Goal: Information Seeking & Learning: Learn about a topic

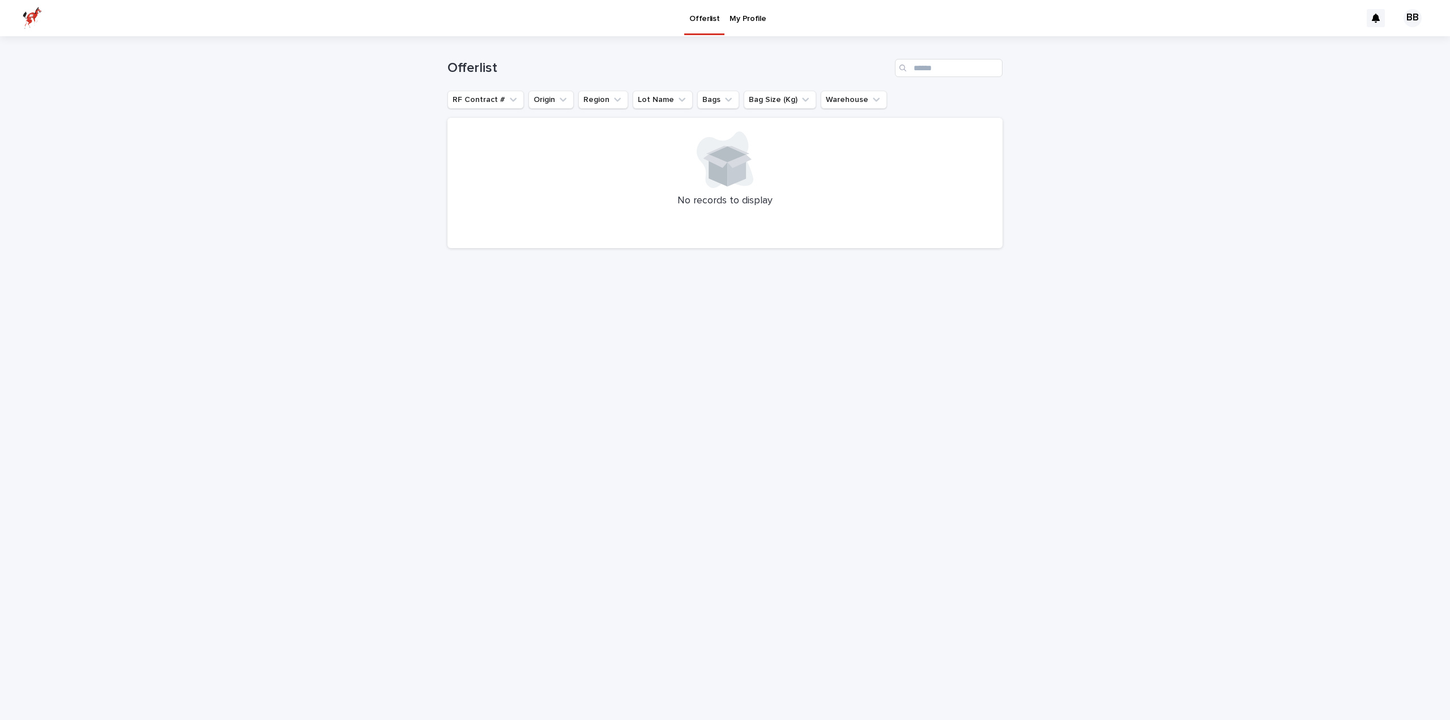
click at [746, 16] on p "My Profile" at bounding box center [748, 12] width 36 height 24
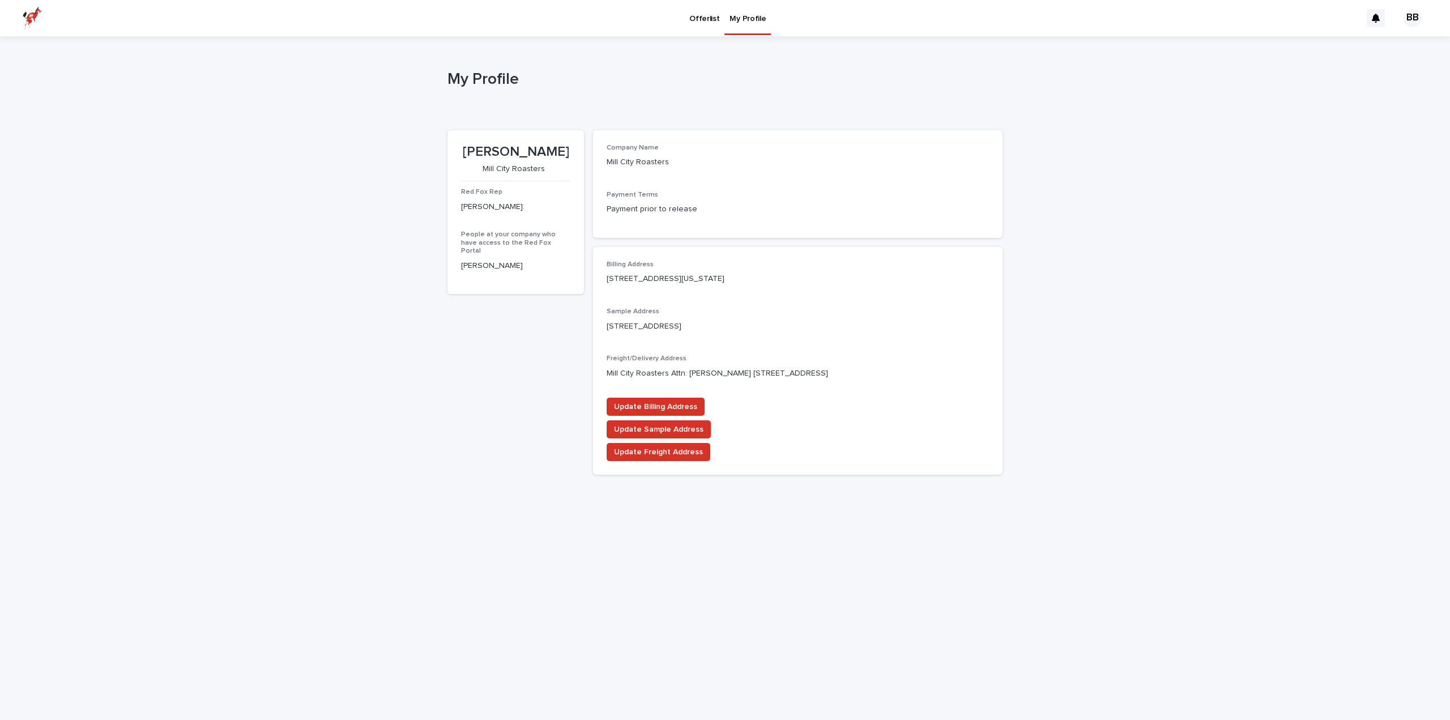
click at [706, 14] on p "Offerlist" at bounding box center [704, 12] width 30 height 24
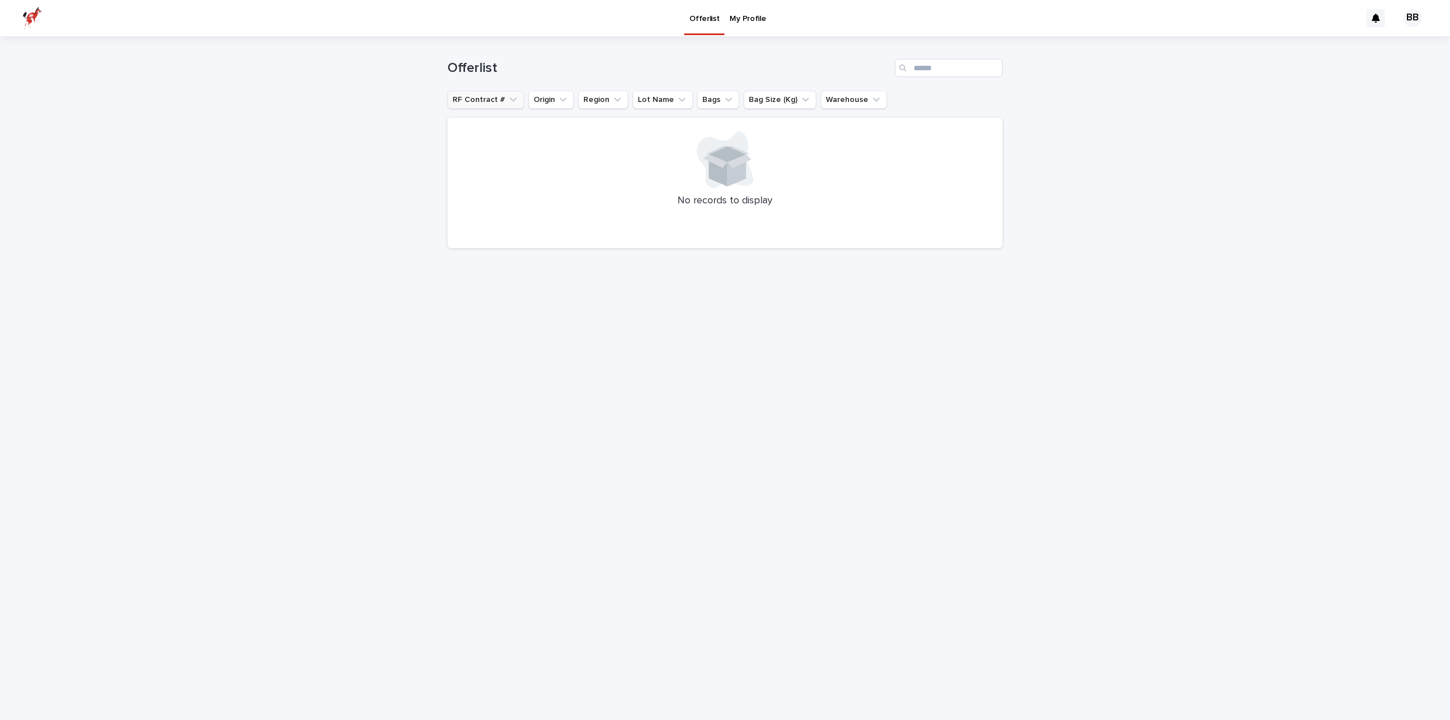
click at [517, 102] on button "RF Contract #" at bounding box center [486, 100] width 76 height 18
click at [538, 101] on button "Origin" at bounding box center [551, 100] width 45 height 18
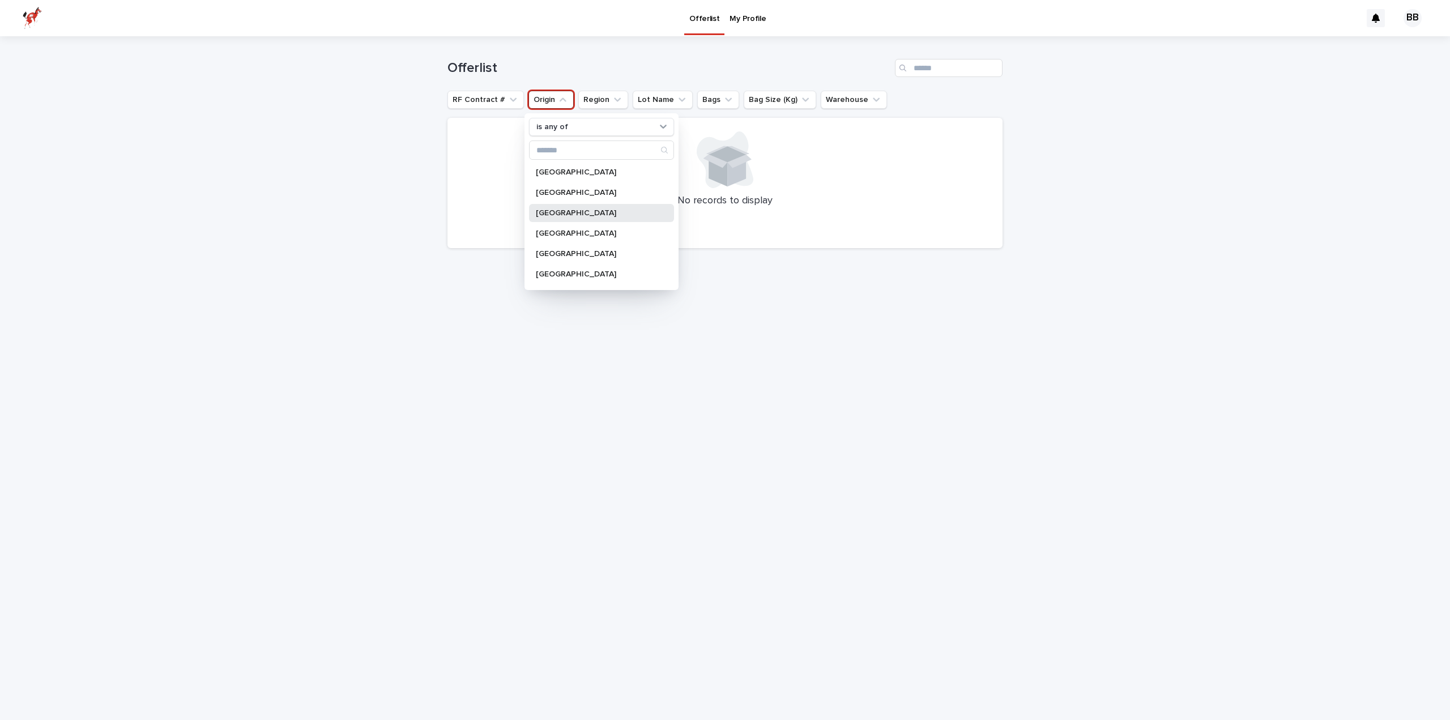
click at [561, 219] on div "[GEOGRAPHIC_DATA]" at bounding box center [601, 213] width 145 height 18
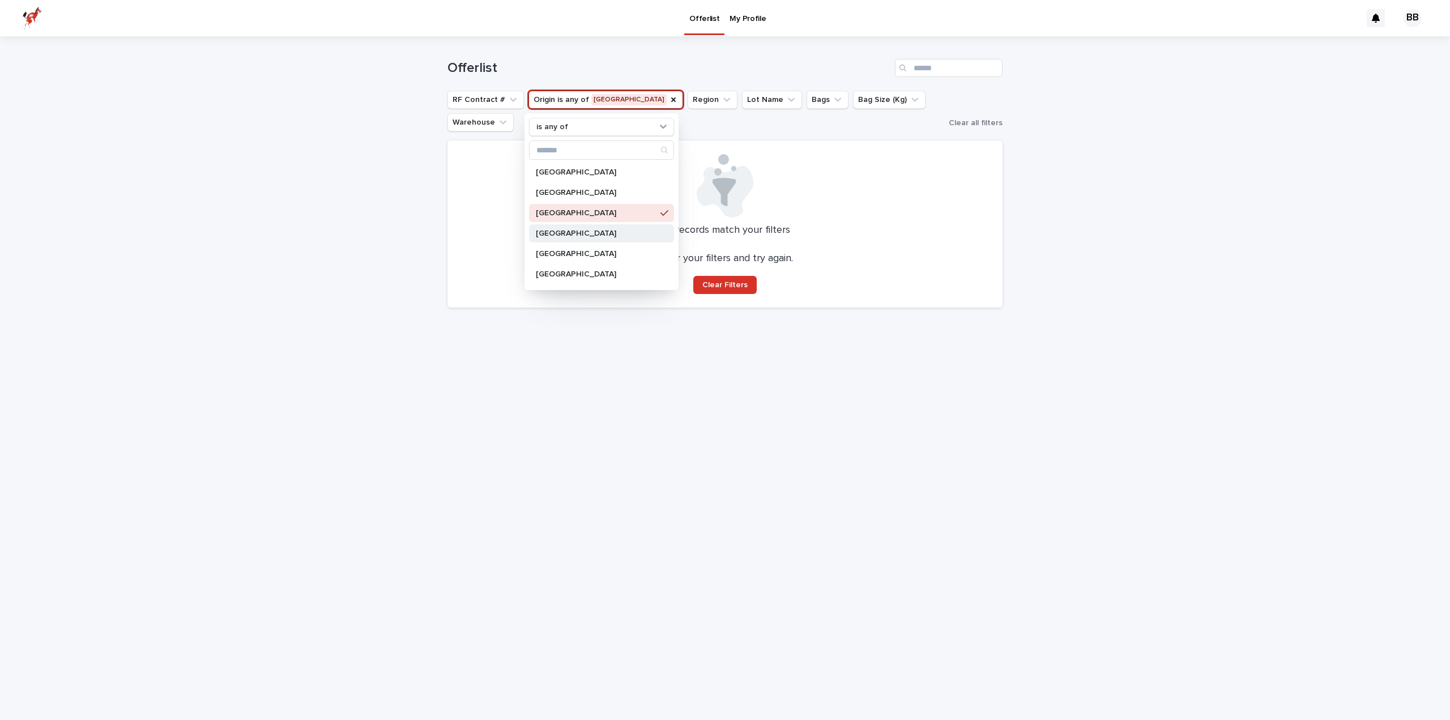
click at [581, 239] on div "[GEOGRAPHIC_DATA]" at bounding box center [601, 233] width 145 height 18
click at [585, 176] on div "[GEOGRAPHIC_DATA]" at bounding box center [601, 172] width 145 height 18
click at [586, 194] on p "[GEOGRAPHIC_DATA]" at bounding box center [596, 193] width 120 height 8
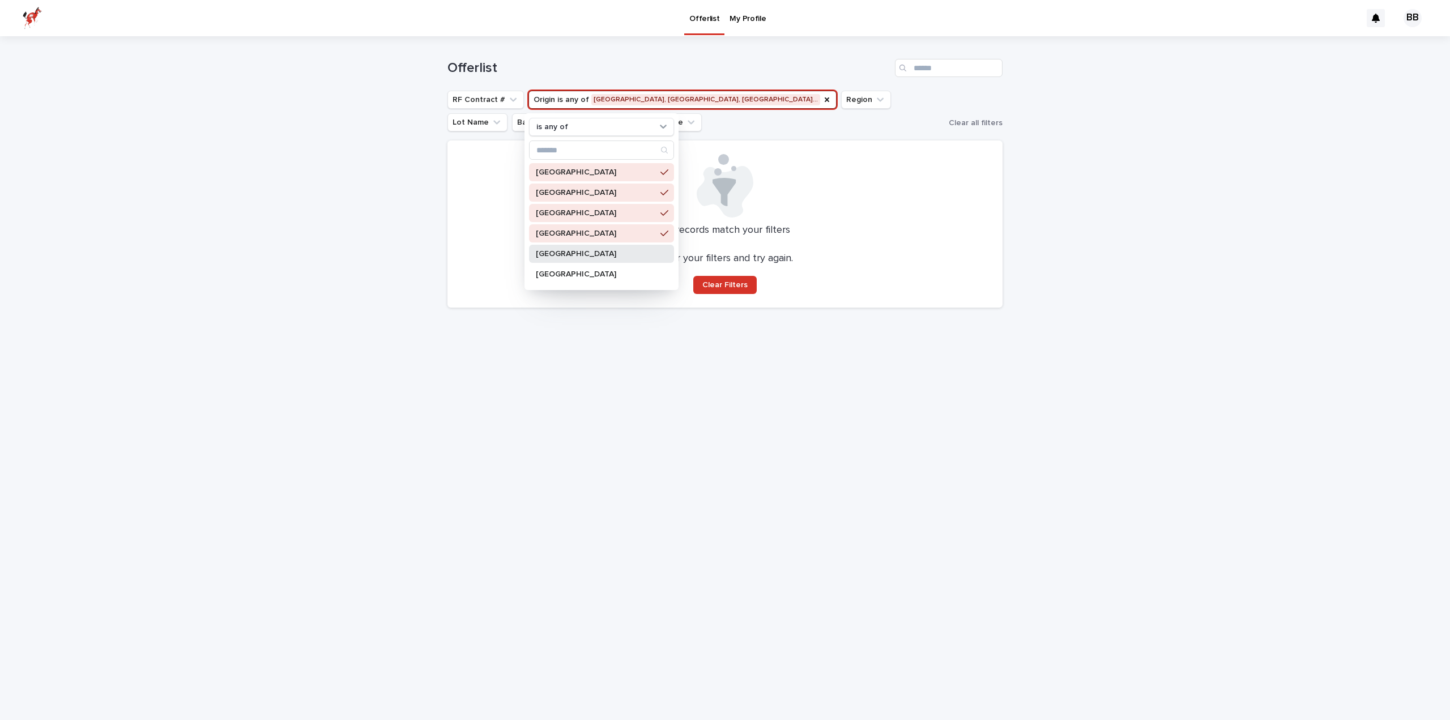
click at [595, 253] on p "[GEOGRAPHIC_DATA]" at bounding box center [596, 254] width 120 height 8
click at [597, 279] on div "[GEOGRAPHIC_DATA]" at bounding box center [601, 274] width 145 height 18
click at [586, 226] on div "[GEOGRAPHIC_DATA] [GEOGRAPHIC_DATA] [GEOGRAPHIC_DATA] [GEOGRAPHIC_DATA] [GEOGRA…" at bounding box center [601, 224] width 145 height 122
click at [585, 184] on div "[GEOGRAPHIC_DATA] [GEOGRAPHIC_DATA] [GEOGRAPHIC_DATA] [GEOGRAPHIC_DATA] [GEOGRA…" at bounding box center [601, 224] width 145 height 122
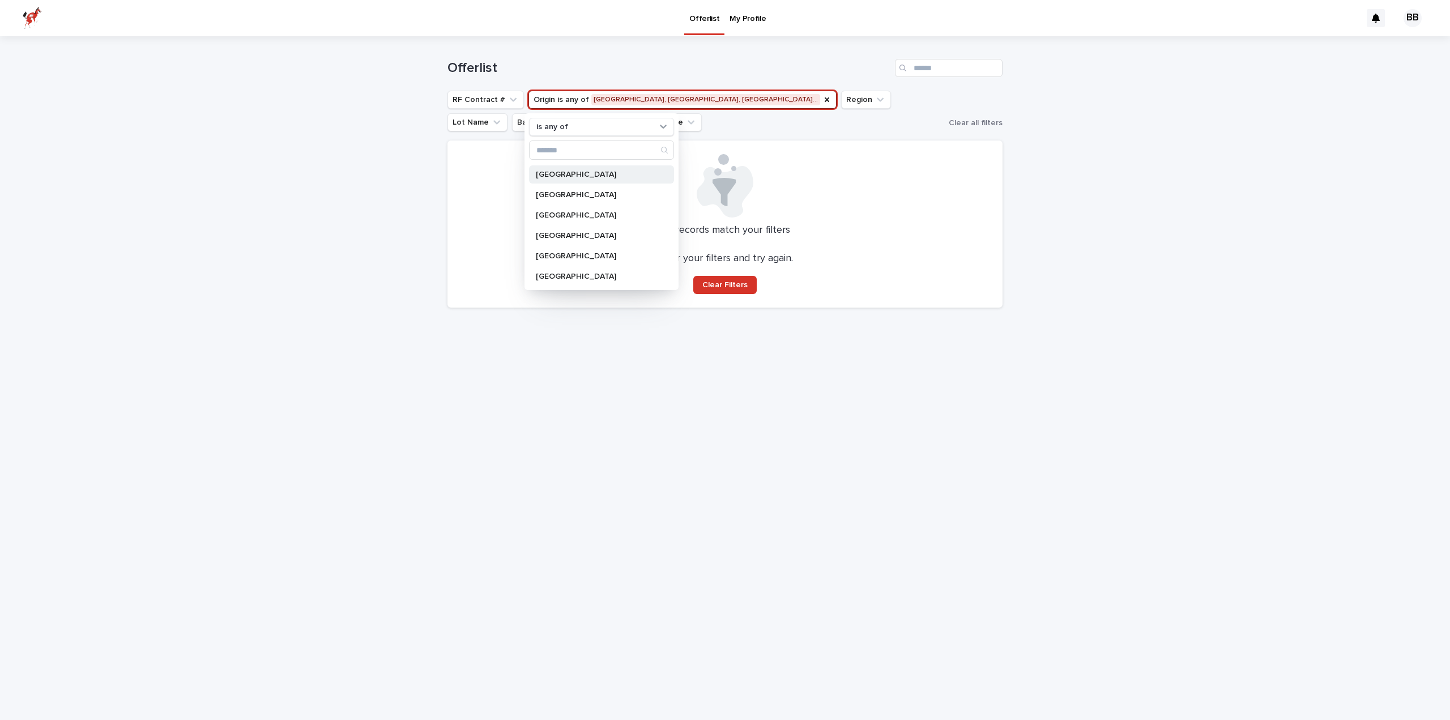
click at [585, 178] on p "[GEOGRAPHIC_DATA]" at bounding box center [596, 175] width 120 height 8
click at [582, 194] on p "[GEOGRAPHIC_DATA]" at bounding box center [596, 195] width 120 height 8
click at [579, 216] on p "[GEOGRAPHIC_DATA]" at bounding box center [596, 215] width 120 height 8
click at [575, 236] on p "[GEOGRAPHIC_DATA]" at bounding box center [596, 236] width 120 height 8
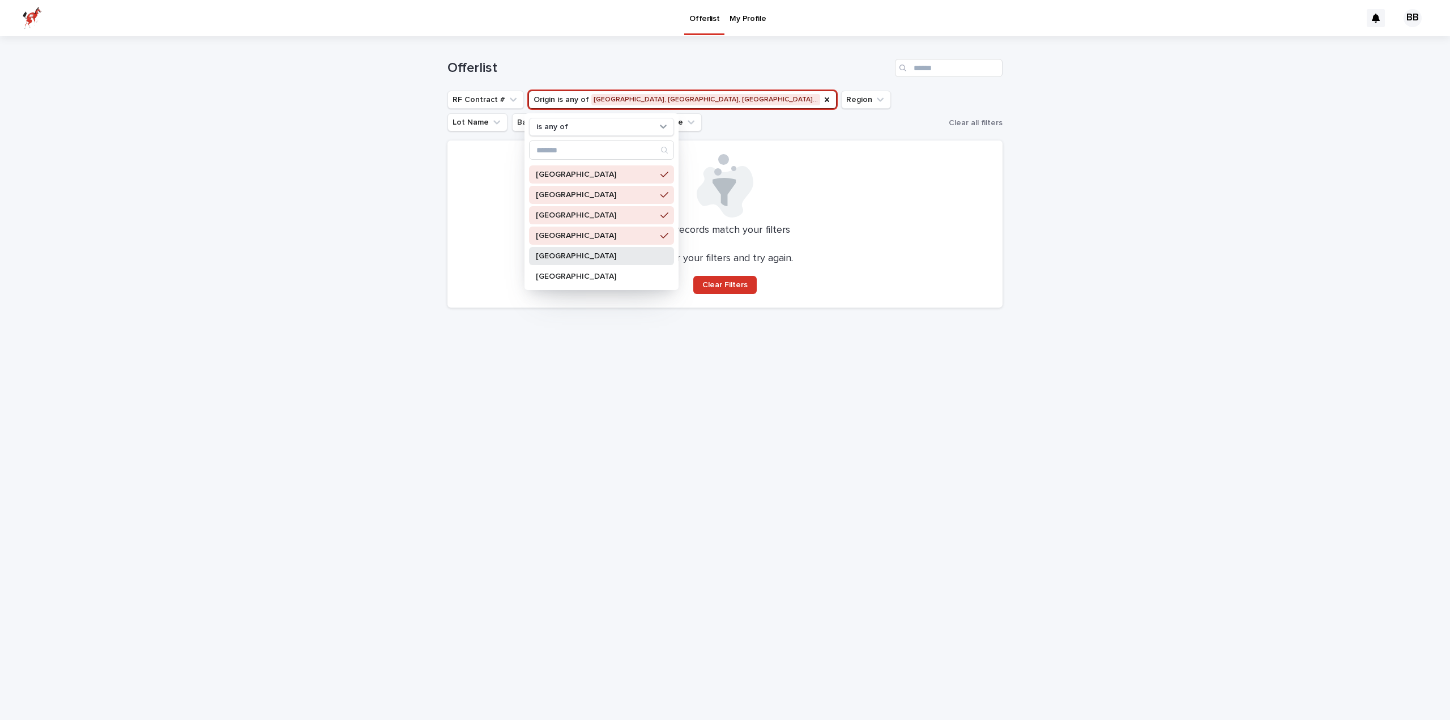
click at [570, 261] on div "[GEOGRAPHIC_DATA]" at bounding box center [601, 256] width 145 height 18
click at [568, 273] on p "[GEOGRAPHIC_DATA]" at bounding box center [596, 276] width 120 height 8
click at [572, 275] on div "[GEOGRAPHIC_DATA]" at bounding box center [601, 267] width 145 height 18
click at [1106, 189] on div "Loading... Saving… Loading... Saving… Offerlist RF Contract # Origin is any of …" at bounding box center [725, 378] width 1450 height 684
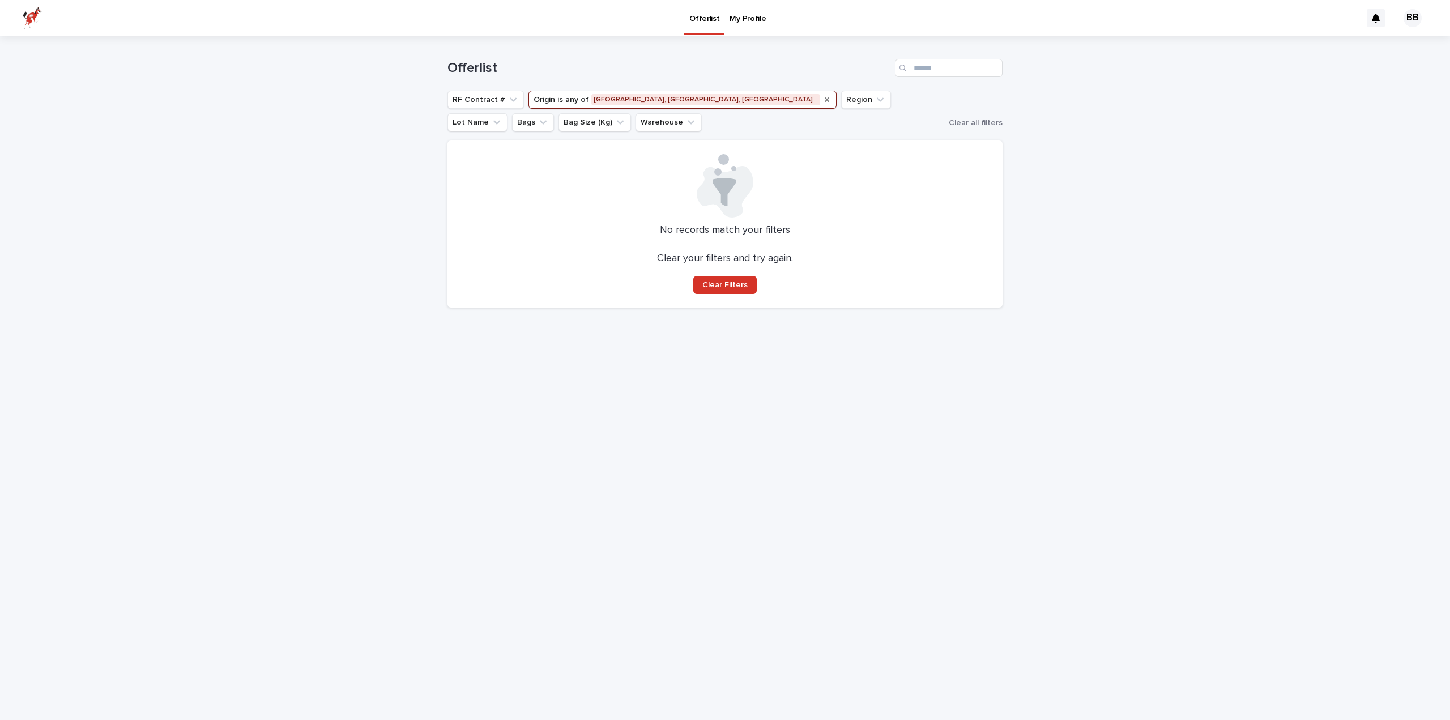
click at [823, 97] on icon "Origin" at bounding box center [827, 99] width 9 height 9
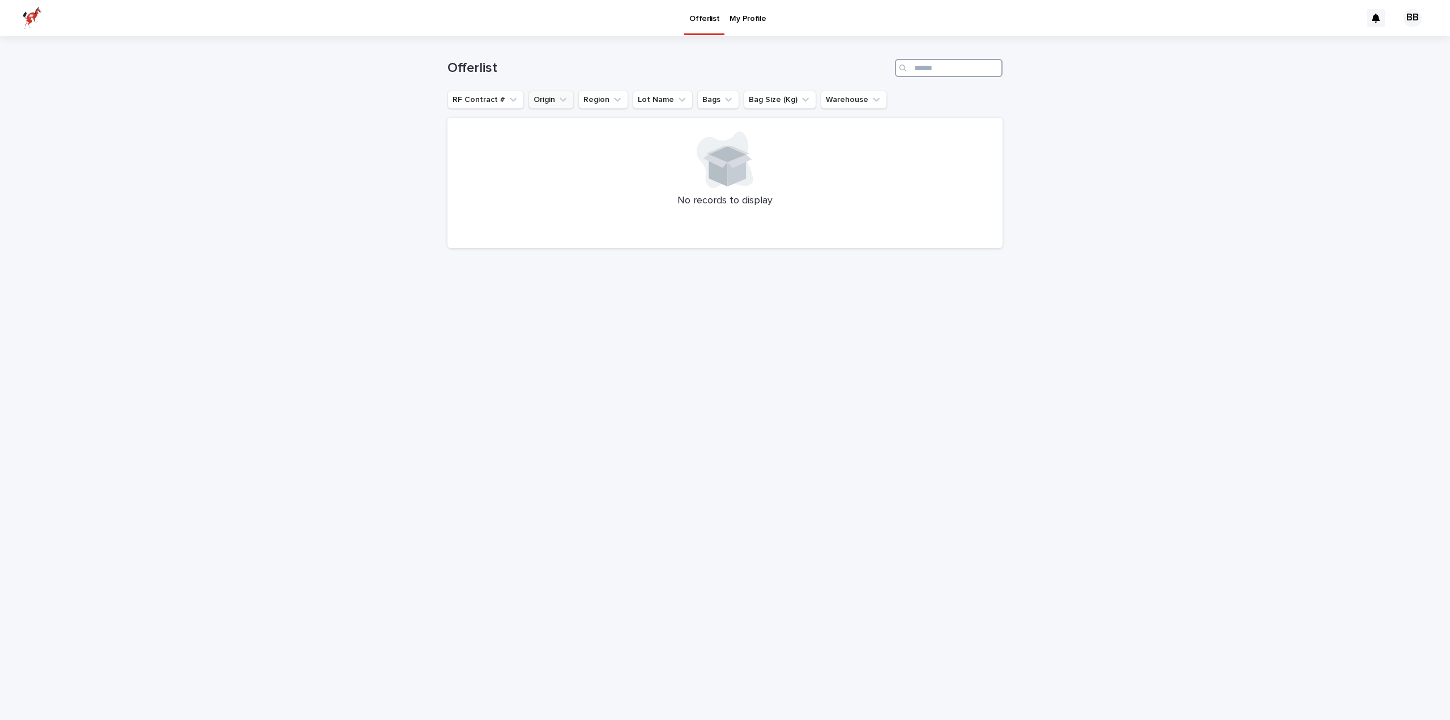
click at [936, 68] on input "Search" at bounding box center [949, 68] width 108 height 18
type input "*****"
